Goal: Task Accomplishment & Management: Manage account settings

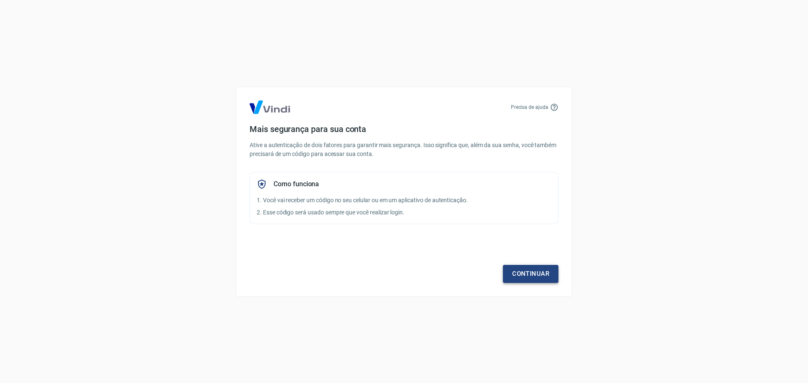
click at [541, 274] on link "Continuar" at bounding box center [531, 274] width 56 height 18
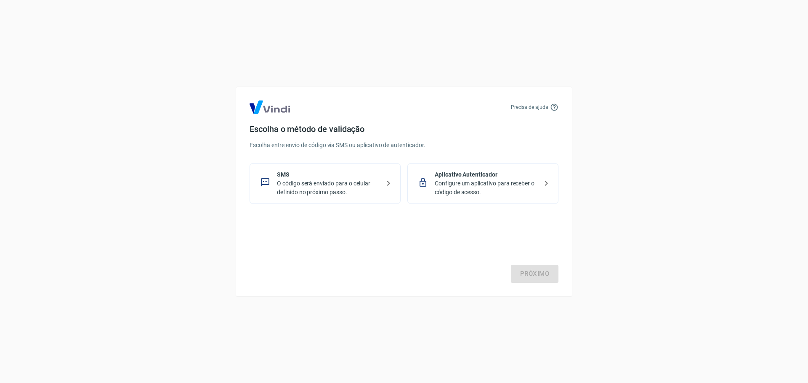
click at [466, 182] on p "Configure um aplicativo para receber o código de acesso." at bounding box center [485, 188] width 103 height 18
click at [544, 266] on link "Próximo" at bounding box center [535, 274] width 48 height 18
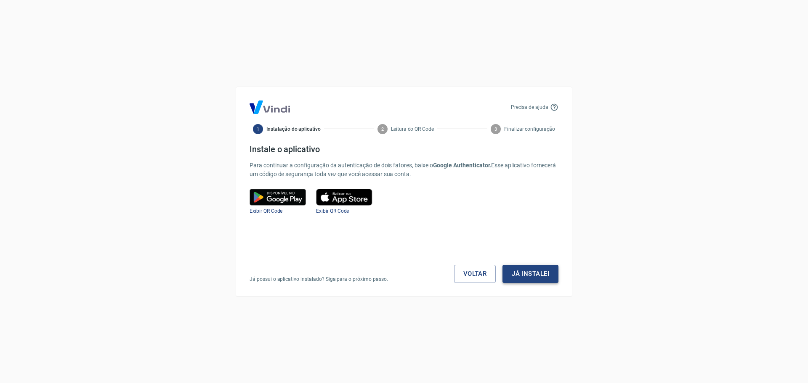
click at [526, 274] on button "Já instalei" at bounding box center [530, 274] width 56 height 18
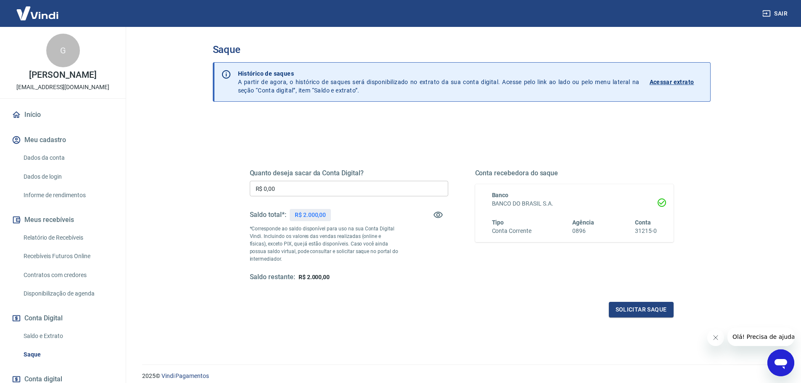
click at [782, 13] on button "Sair" at bounding box center [776, 14] width 30 height 16
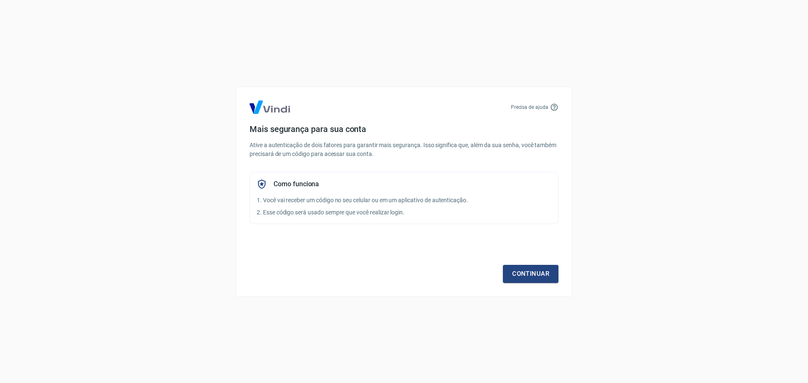
click at [509, 216] on p "2. Esse código será usado sempre que você realizar login." at bounding box center [404, 212] width 294 height 9
click at [530, 258] on div "Continuar" at bounding box center [403, 258] width 309 height 49
click at [532, 275] on link "Continuar" at bounding box center [531, 274] width 56 height 18
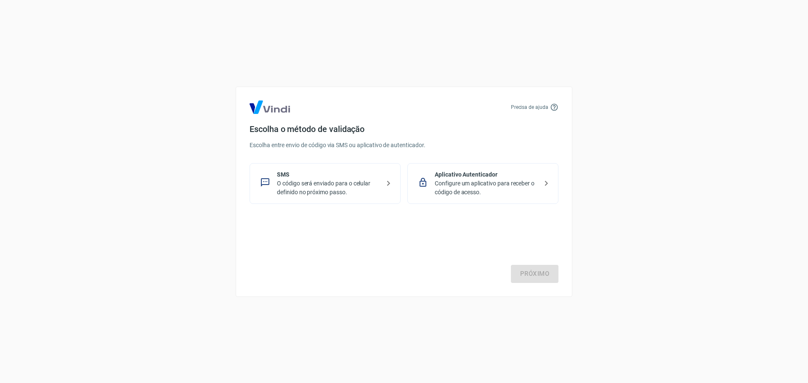
click at [421, 169] on div "Aplicativo Autenticador Configure um aplicativo para receber o código de acesso." at bounding box center [482, 183] width 151 height 41
click at [539, 257] on div "Próximo" at bounding box center [403, 248] width 309 height 69
click at [543, 270] on link "Próximo" at bounding box center [535, 274] width 48 height 18
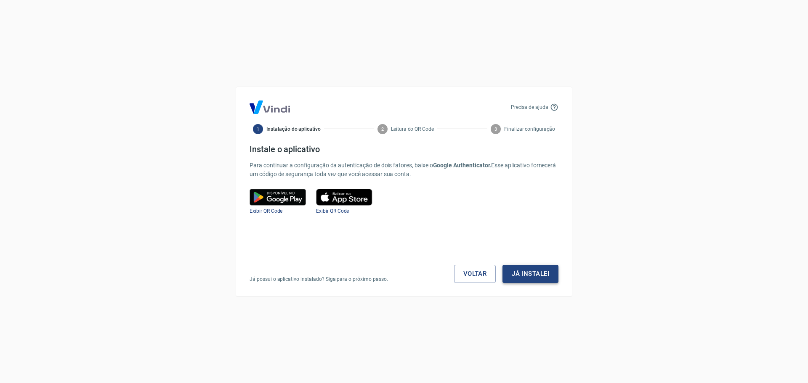
click at [543, 270] on button "Já instalei" at bounding box center [530, 274] width 56 height 18
